Goal: Understand process/instructions

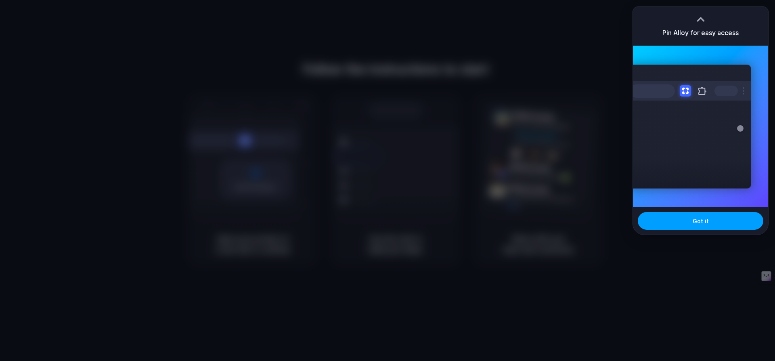
click at [696, 223] on span "Got it" at bounding box center [700, 221] width 16 height 8
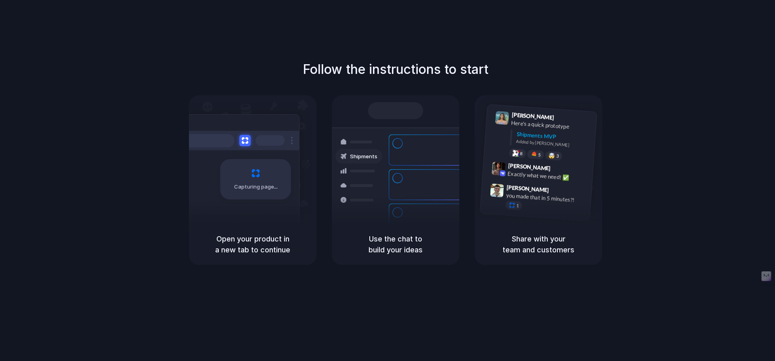
click at [679, 251] on div "Follow the instructions to start Capturing page Open your product in a new tab …" at bounding box center [395, 162] width 775 height 205
click at [219, 223] on div "Capturing page" at bounding box center [239, 176] width 122 height 124
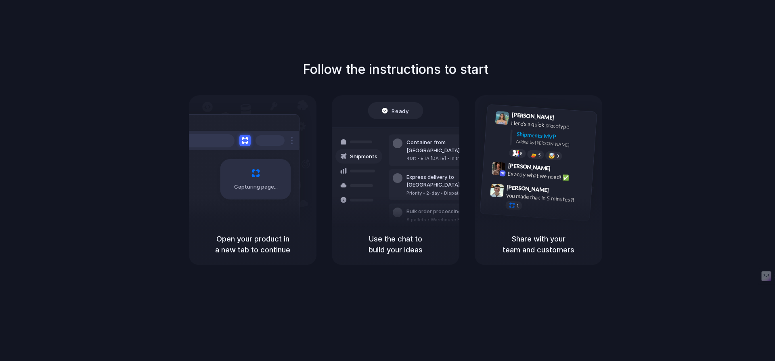
click at [728, 98] on div "Follow the instructions to start Capturing page Open your product in a new tab …" at bounding box center [395, 162] width 775 height 205
click at [284, 253] on h5 "Open your product in a new tab to continue" at bounding box center [253, 244] width 108 height 22
click at [406, 213] on div "Container from [GEOGRAPHIC_DATA] 40ft • ETA [DATE] • In transit Express deliver…" at bounding box center [425, 184] width 86 height 113
click at [410, 138] on div "Container from [GEOGRAPHIC_DATA]" at bounding box center [449, 146] width 87 height 16
